Goal: Navigation & Orientation: Find specific page/section

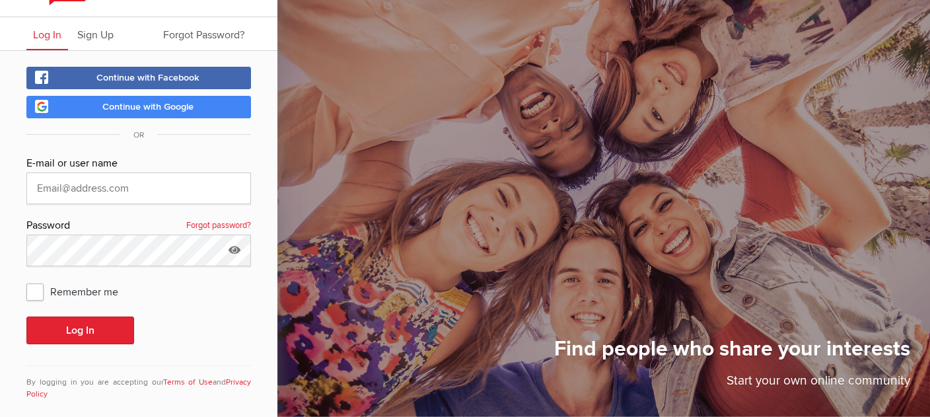
scroll to position [36, 0]
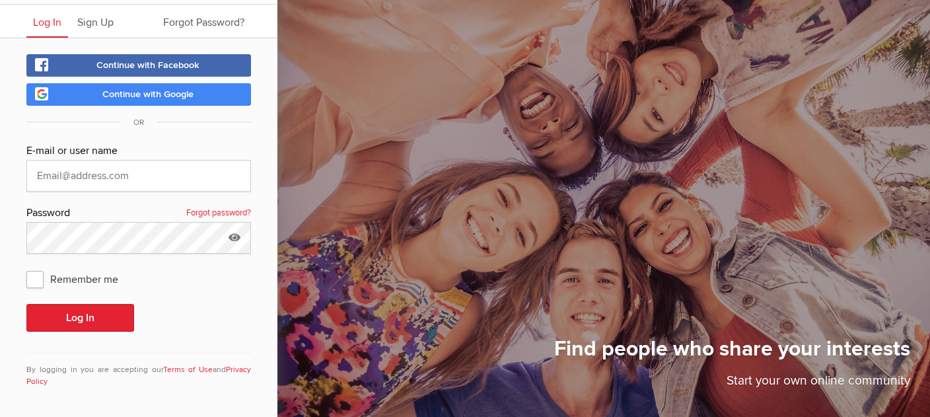
click at [120, 95] on span "Continue with Google" at bounding box center [147, 93] width 91 height 11
click at [117, 172] on input "text" at bounding box center [138, 176] width 224 height 32
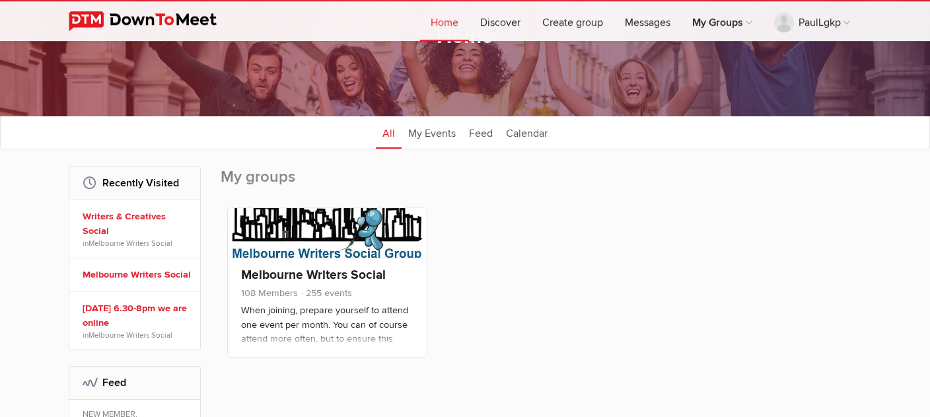
scroll to position [129, 0]
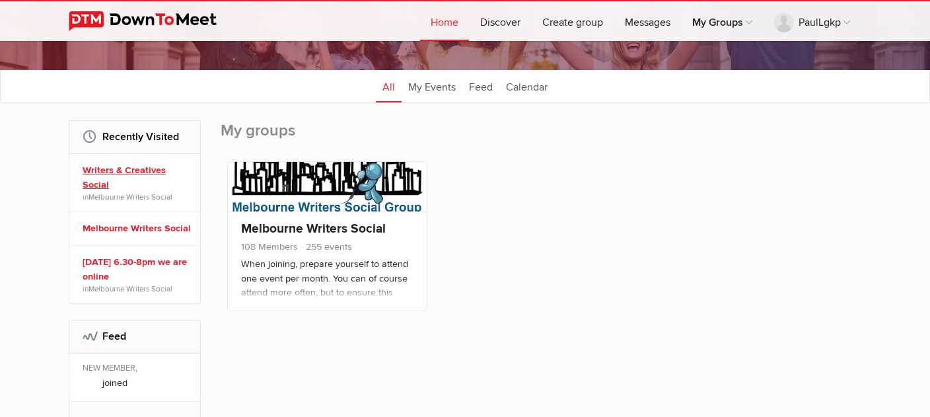
click at [93, 182] on link "Writers & Creatives Social" at bounding box center [137, 177] width 108 height 28
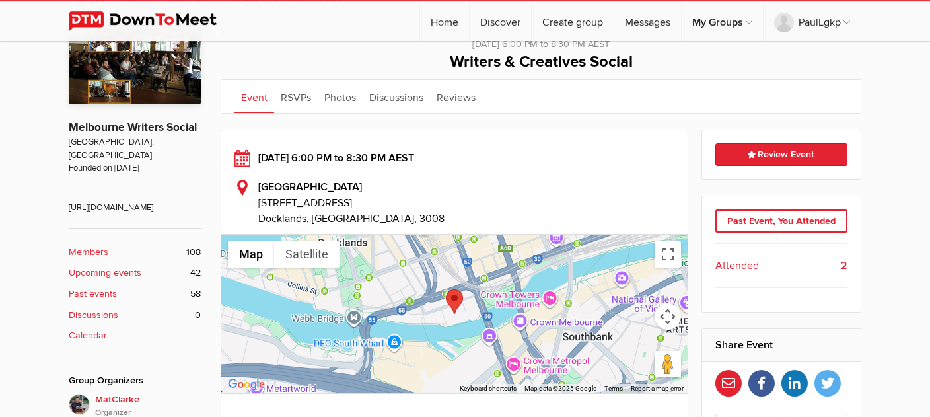
scroll to position [279, 0]
